Goal: Task Accomplishment & Management: Use online tool/utility

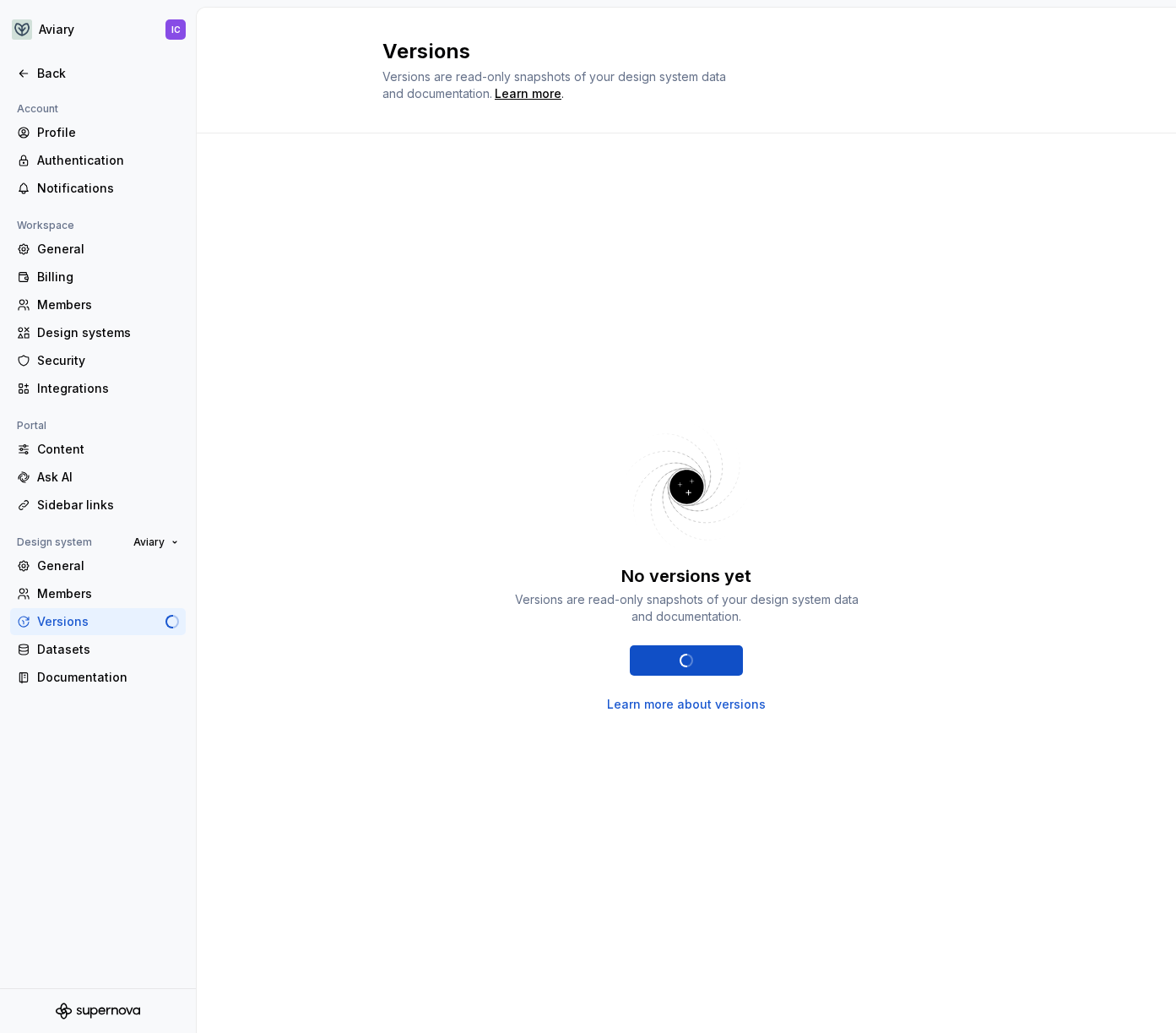
click at [563, 382] on div "No versions yet Versions are read-only snapshots of your design system data and…" at bounding box center [686, 566] width 607 height 805
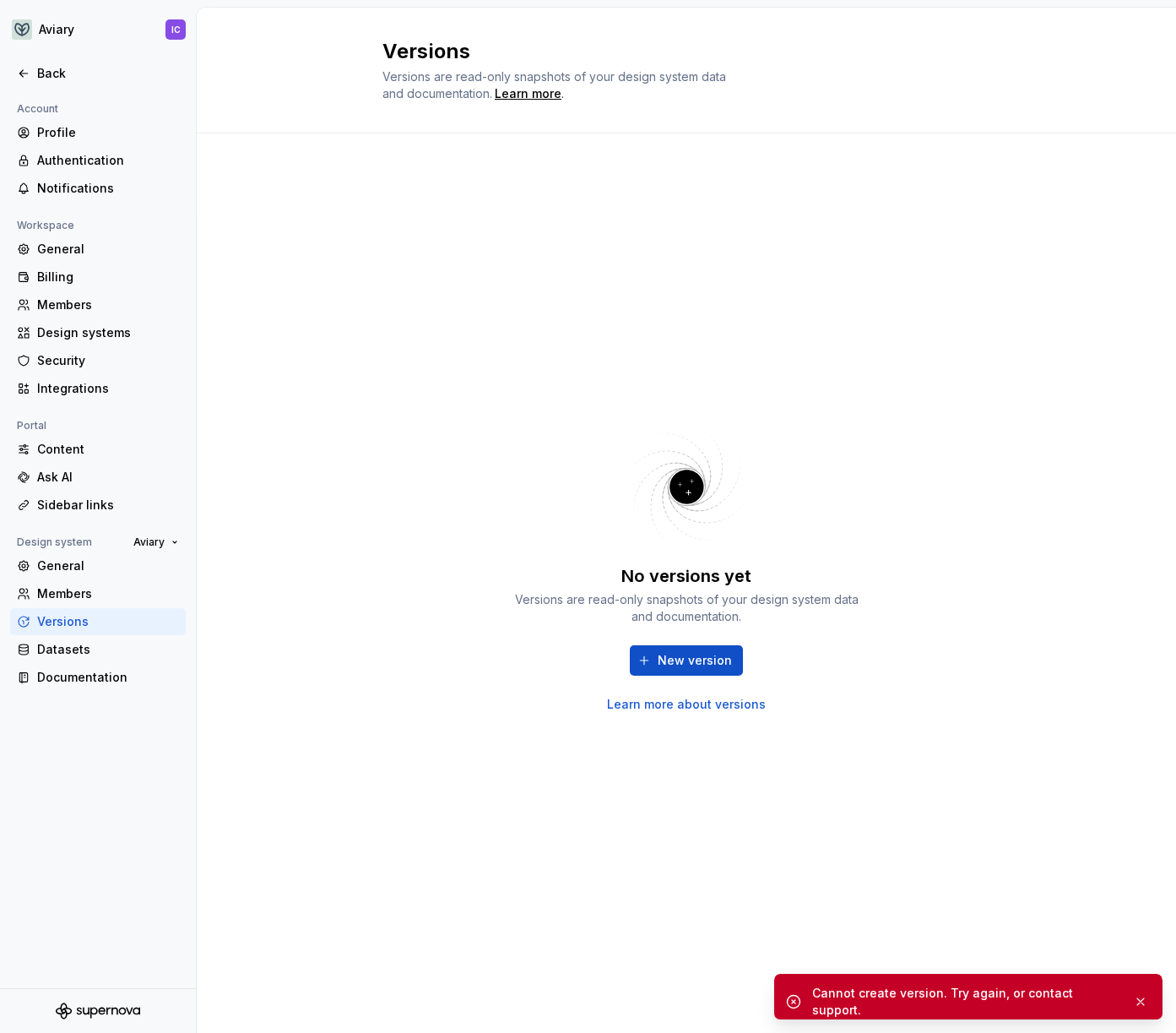
click at [788, 400] on div "No versions yet Versions are read-only snapshots of your design system data and…" at bounding box center [686, 566] width 607 height 805
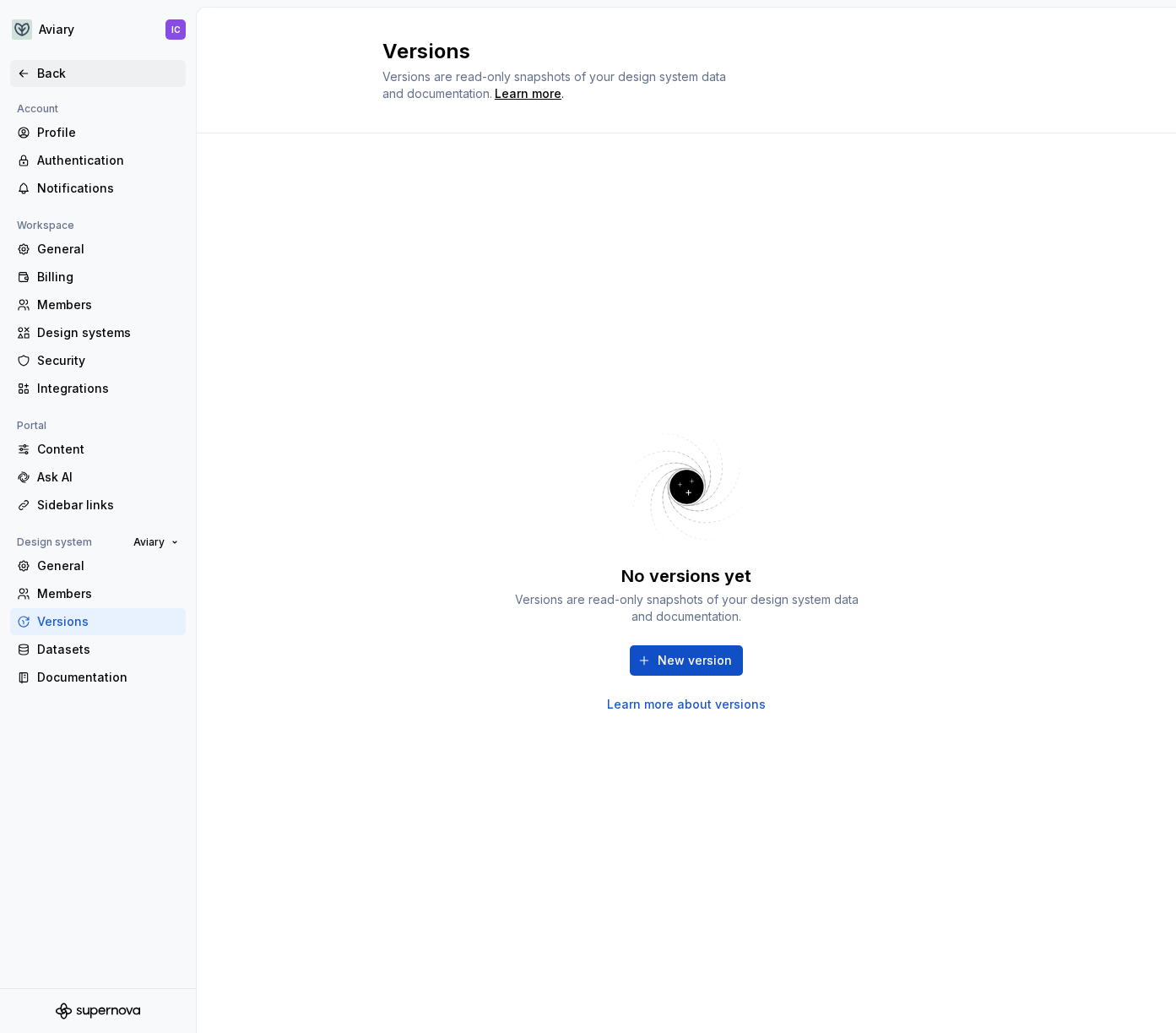
click at [84, 67] on div "Back" at bounding box center [108, 73] width 141 height 17
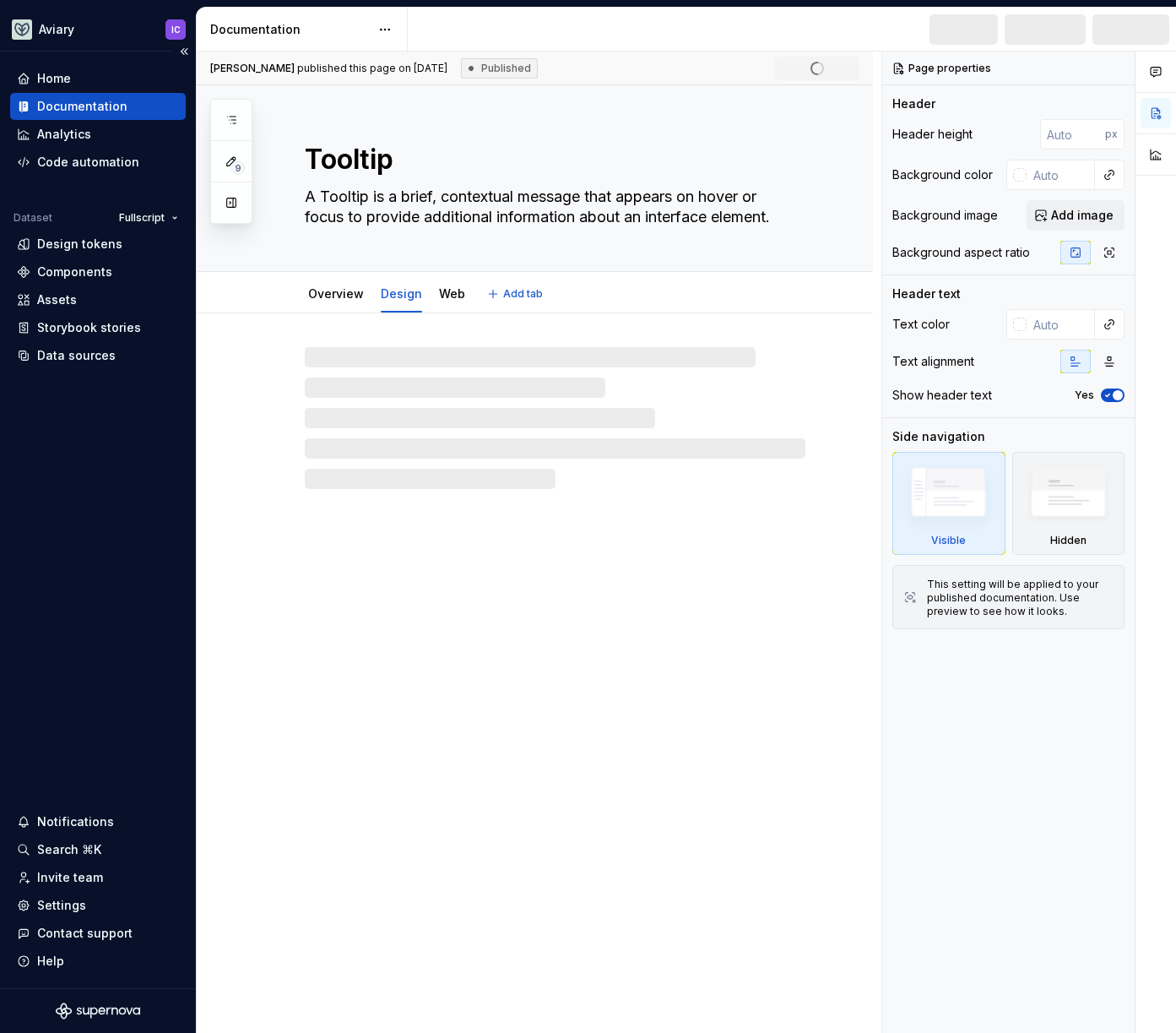
click at [88, 539] on div "Home Documentation Analytics Code automation Dataset Fullscript Design tokens C…" at bounding box center [98, 520] width 196 height 936
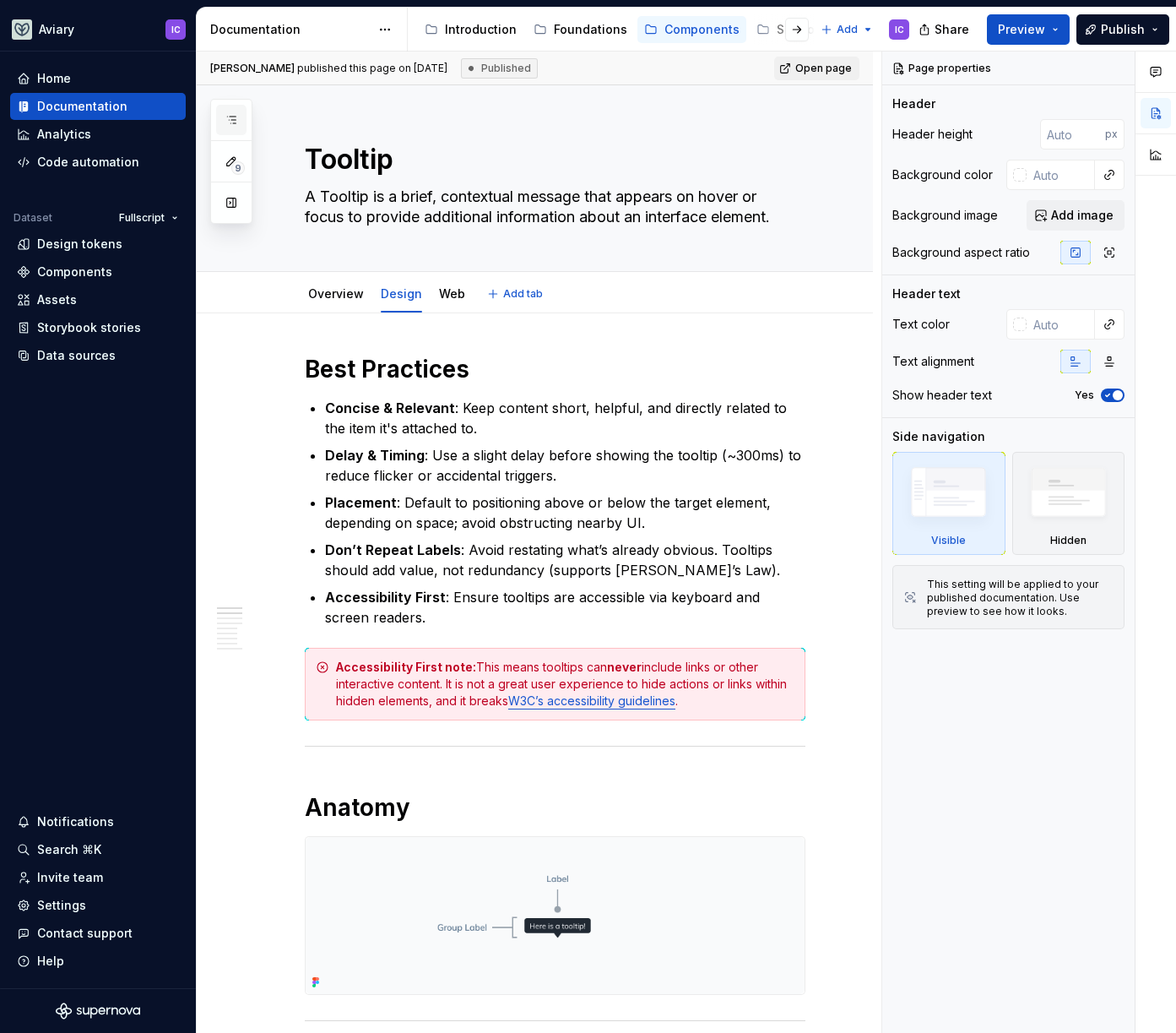
type textarea "*"
click at [64, 81] on div "Home" at bounding box center [54, 78] width 34 height 17
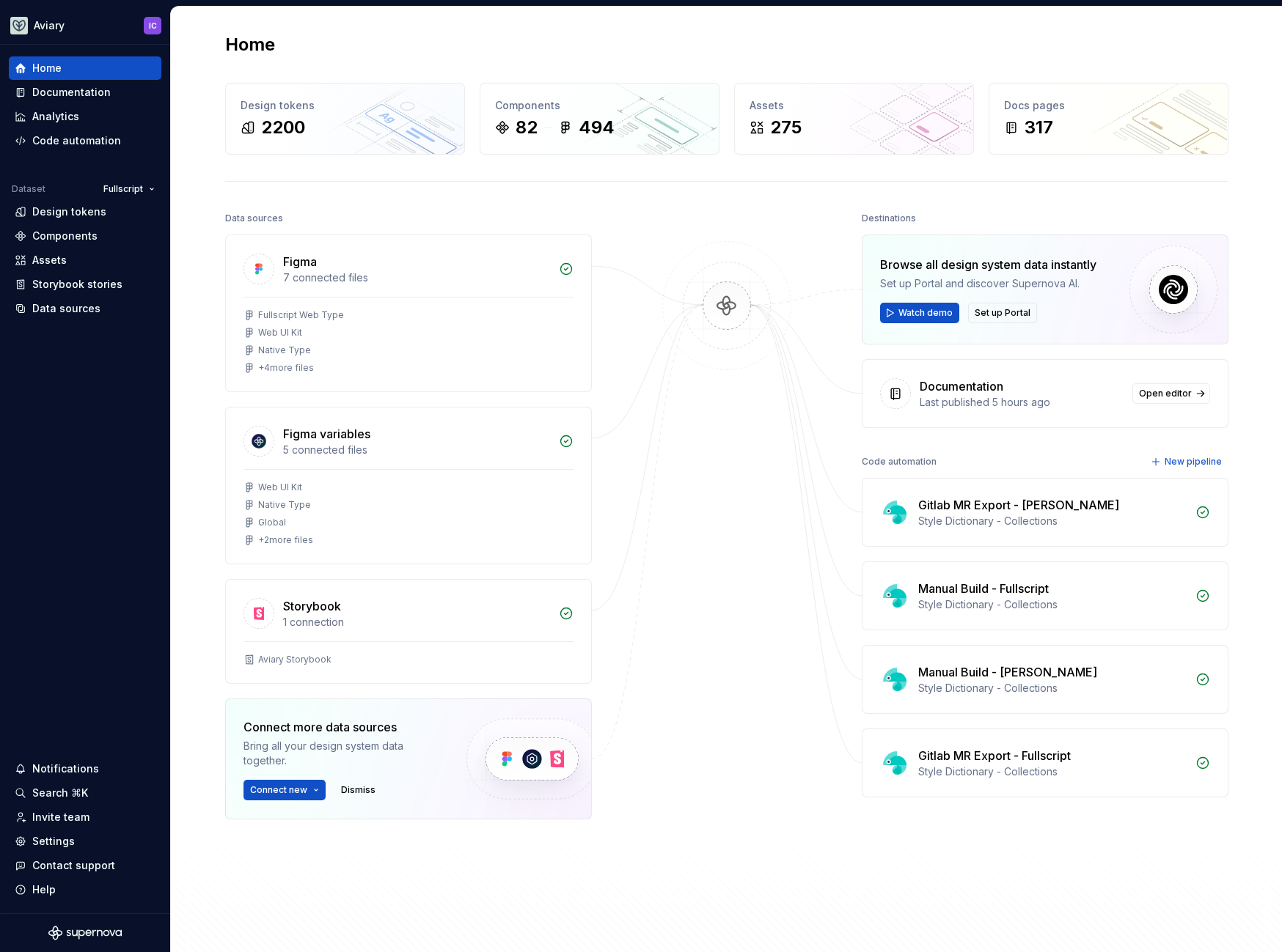
click at [769, 559] on div at bounding box center [727, 551] width 147 height 685
click at [1013, 310] on span "Set up Portal" at bounding box center [1003, 313] width 55 height 12
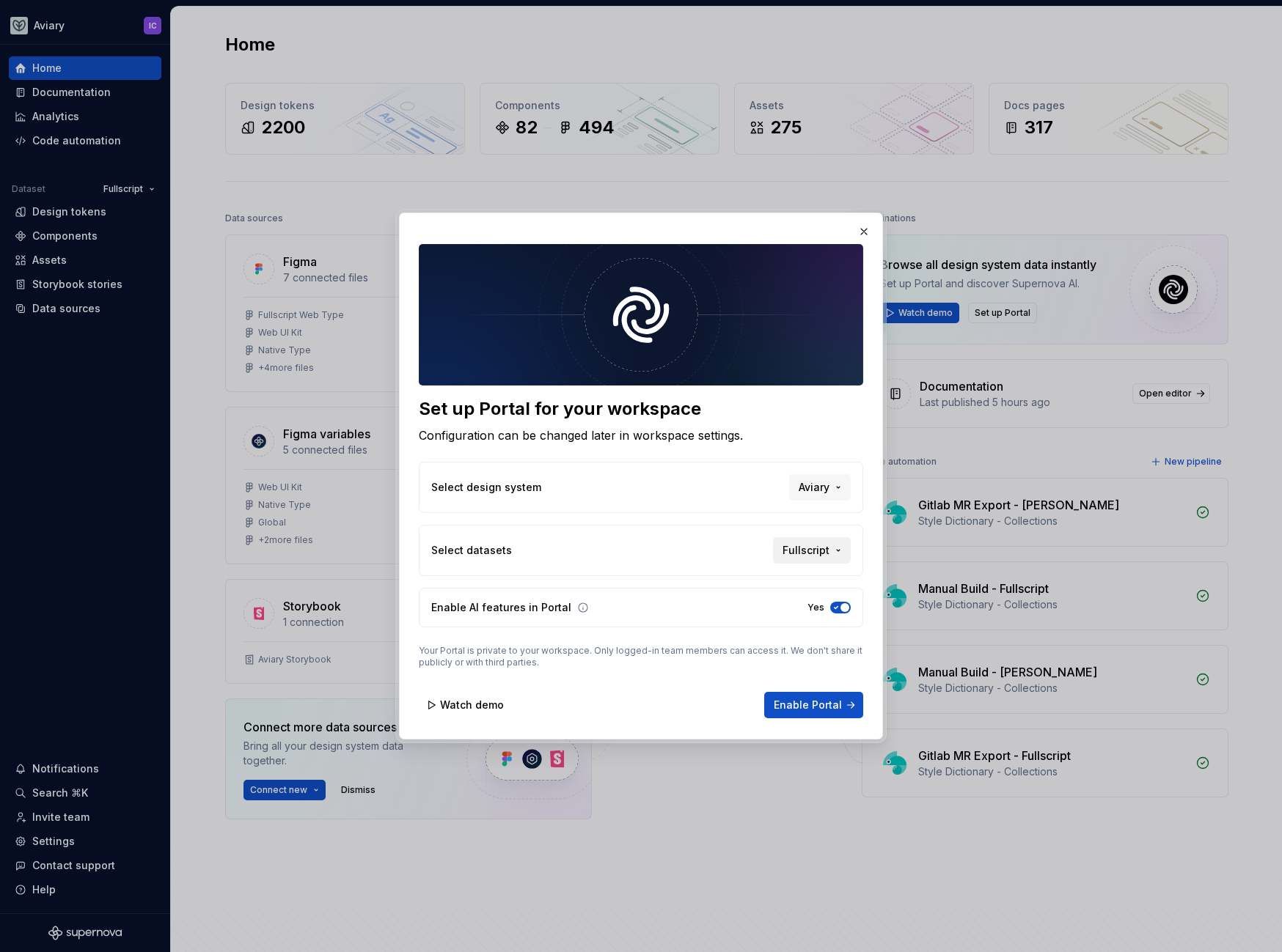
click at [836, 547] on button "Fullscript" at bounding box center [812, 550] width 78 height 27
click at [831, 550] on div "Set up Portal for your workspace Configuration can be changed later in workspac…" at bounding box center [641, 476] width 1282 height 952
click at [625, 670] on form "Set up Portal for your workspace Configuration can be changed later in workspac…" at bounding box center [641, 481] width 445 height 475
click at [831, 706] on span "Enable Portal" at bounding box center [807, 705] width 68 height 15
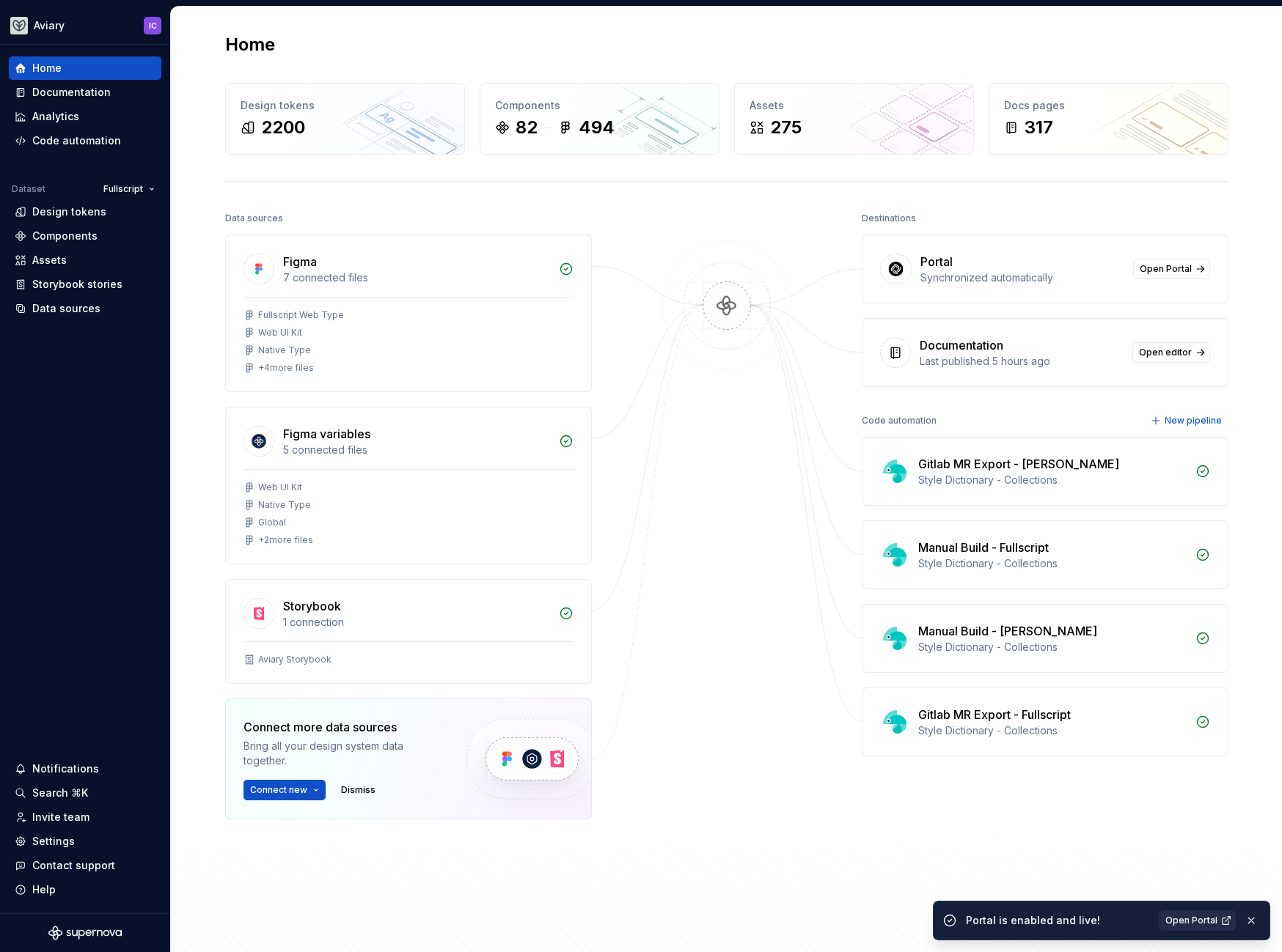
click at [1021, 896] on link "Open Portal" at bounding box center [1197, 921] width 77 height 21
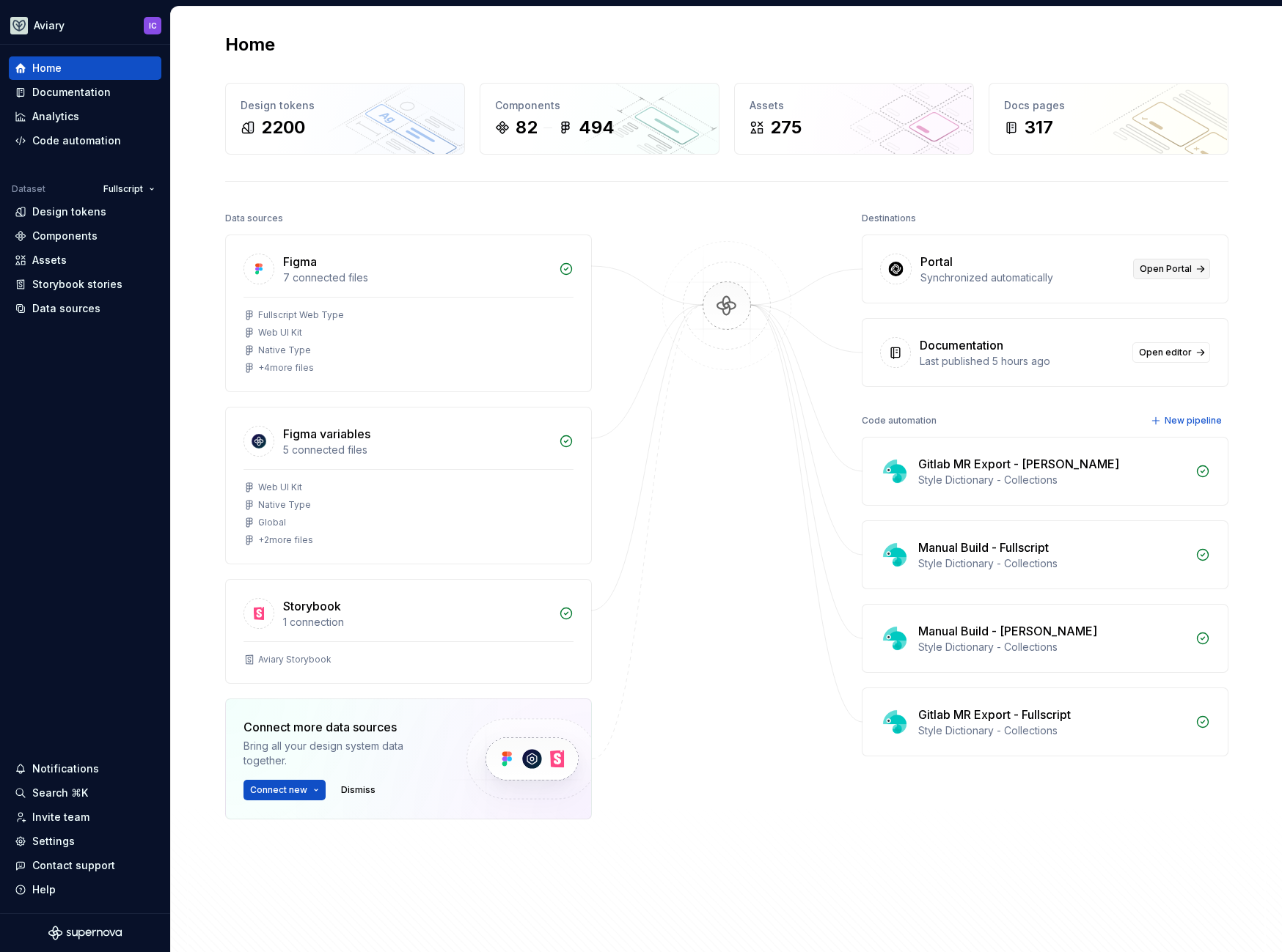
click at [1175, 270] on span "Open Portal" at bounding box center [1165, 269] width 52 height 12
click at [676, 224] on div at bounding box center [727, 551] width 147 height 685
click at [697, 233] on div at bounding box center [727, 551] width 147 height 685
click at [128, 416] on div "Home Documentation Analytics Code automation Dataset Fullscript Design tokens C…" at bounding box center [85, 479] width 170 height 869
click at [76, 443] on div "Home Documentation Analytics Code automation Dataset Fullscript Design tokens C…" at bounding box center [85, 479] width 170 height 869
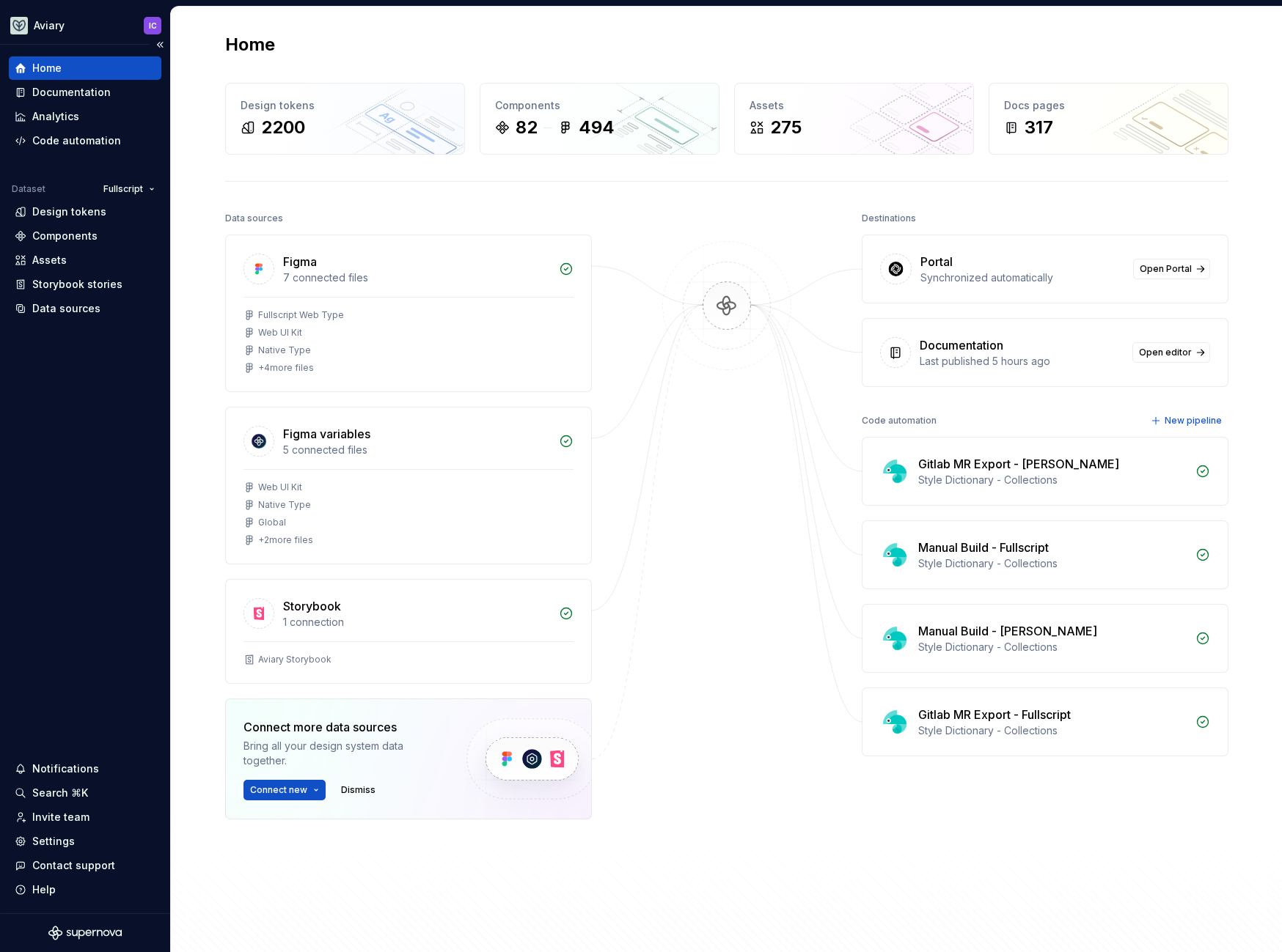
click at [87, 642] on div "Home Documentation Analytics Code automation Dataset Fullscript Design tokens C…" at bounding box center [85, 479] width 170 height 869
click at [766, 246] on img at bounding box center [727, 321] width 142 height 159
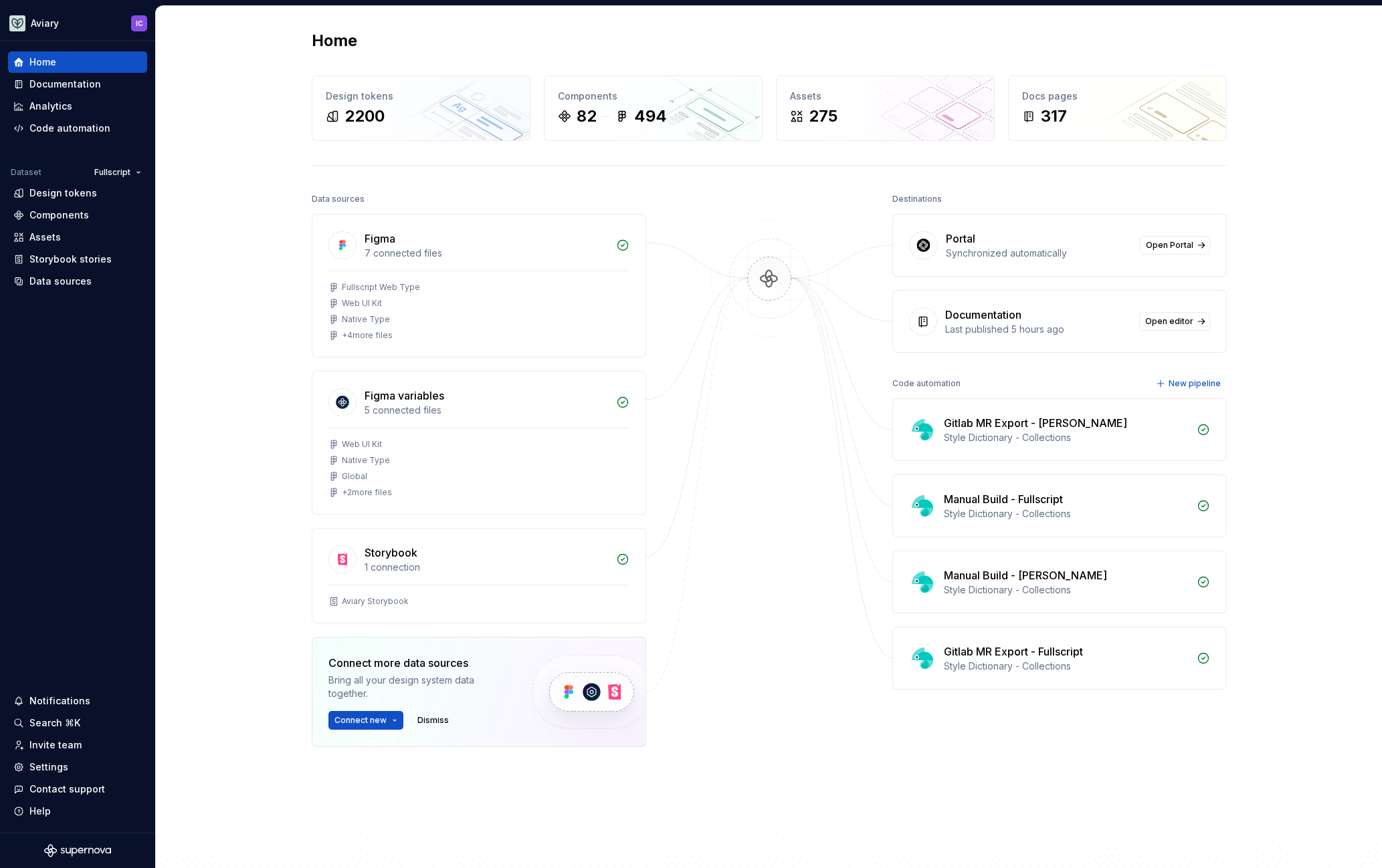
click at [1168, 218] on div "Home Design tokens 2200 Components 82 494 Assets 275 Docs pages 317 Data source…" at bounding box center [769, 449] width 1226 height 886
click at [1163, 250] on span "Open Portal" at bounding box center [1169, 245] width 47 height 11
click at [1168, 283] on div "Home Design tokens 2200 Components 82 494 Assets 275 Docs pages 317 Data source…" at bounding box center [769, 449] width 1226 height 886
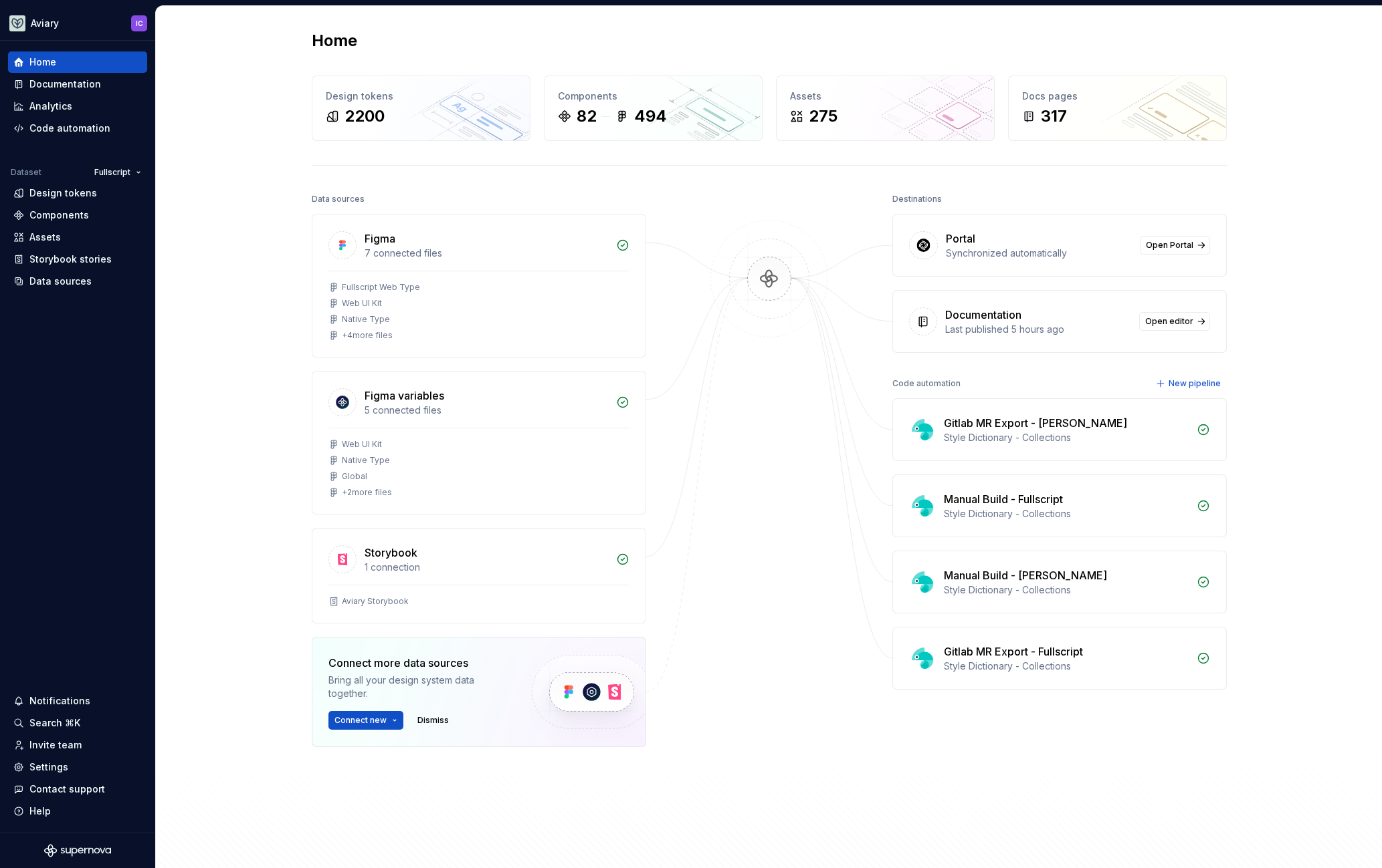
click at [1168, 199] on div "Home Design tokens 2200 Components 82 494 Assets 275 Docs pages 317 Data source…" at bounding box center [769, 449] width 1226 height 886
click at [1168, 192] on div "Destinations" at bounding box center [1059, 199] width 334 height 19
click at [275, 191] on div "Home Design tokens 2200 Components 82 494 Assets 275 Docs pages 317 Data source…" at bounding box center [769, 449] width 1226 height 886
click at [54, 353] on div "Home Documentation Analytics Code automation Dataset Fullscript Design tokens C…" at bounding box center [77, 437] width 155 height 792
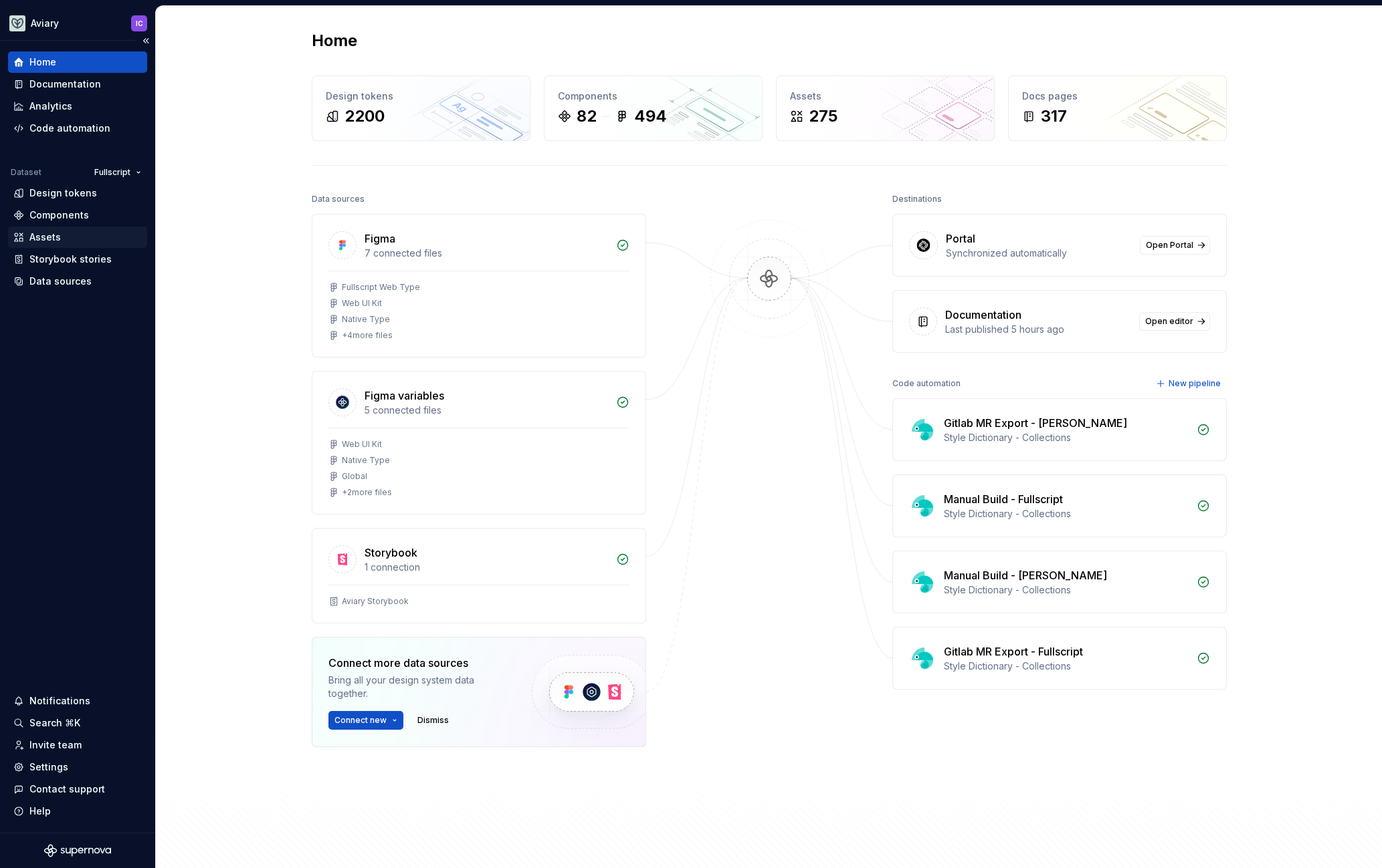
click at [159, 398] on div "Home Design tokens 2200 Components 82 494 Assets 275 Docs pages 317 Data source…" at bounding box center [769, 449] width 1226 height 886
click at [266, 209] on div "Home Design tokens 2200 Components 82 494 Assets 275 Docs pages 317 Data source…" at bounding box center [769, 449] width 1226 height 886
click at [766, 272] on img at bounding box center [769, 292] width 129 height 145
click at [778, 531] on div at bounding box center [769, 502] width 134 height 624
click at [733, 654] on div at bounding box center [769, 502] width 134 height 624
